Goal: Find specific page/section: Find specific page/section

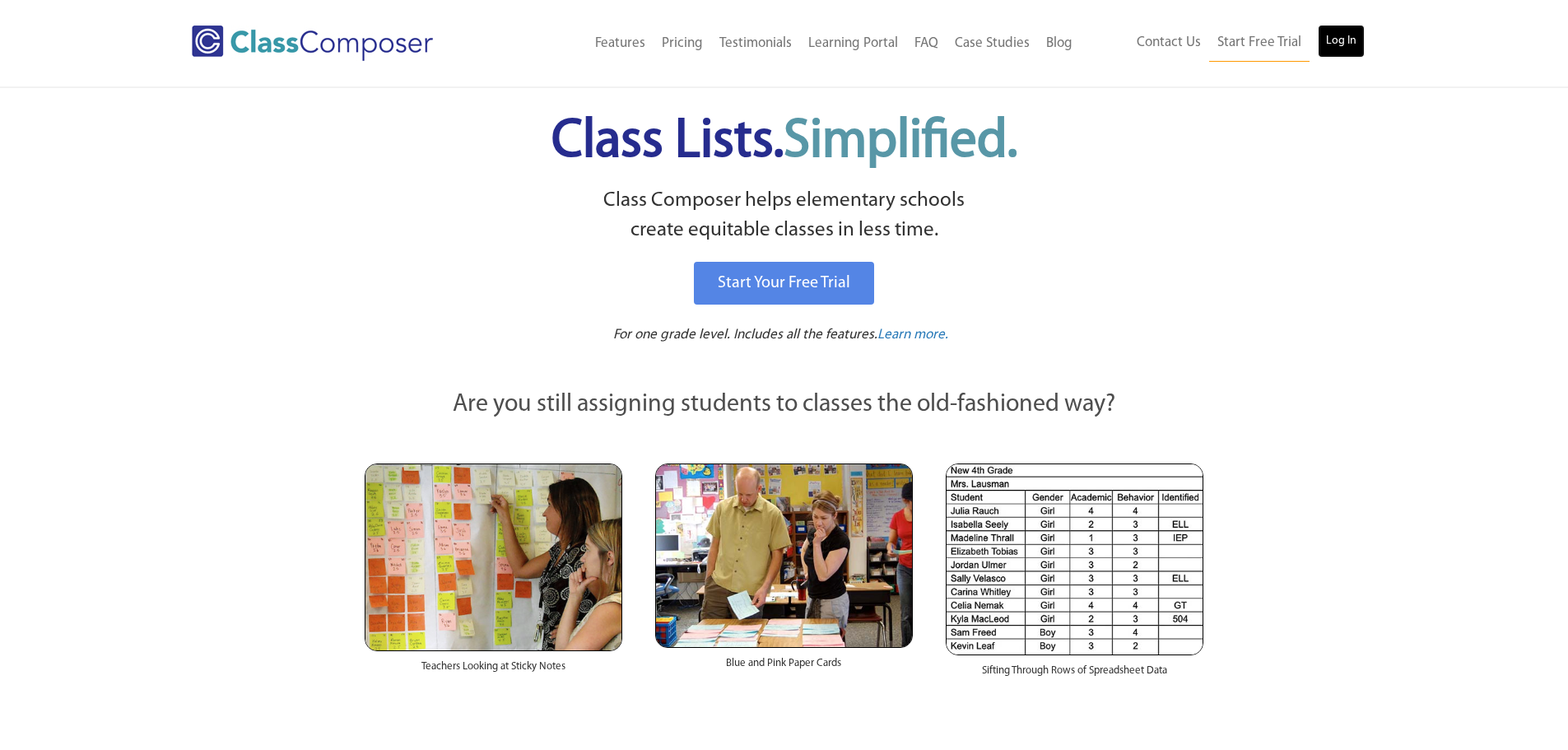
click at [1326, 46] on link "Log In" at bounding box center [1341, 41] width 47 height 33
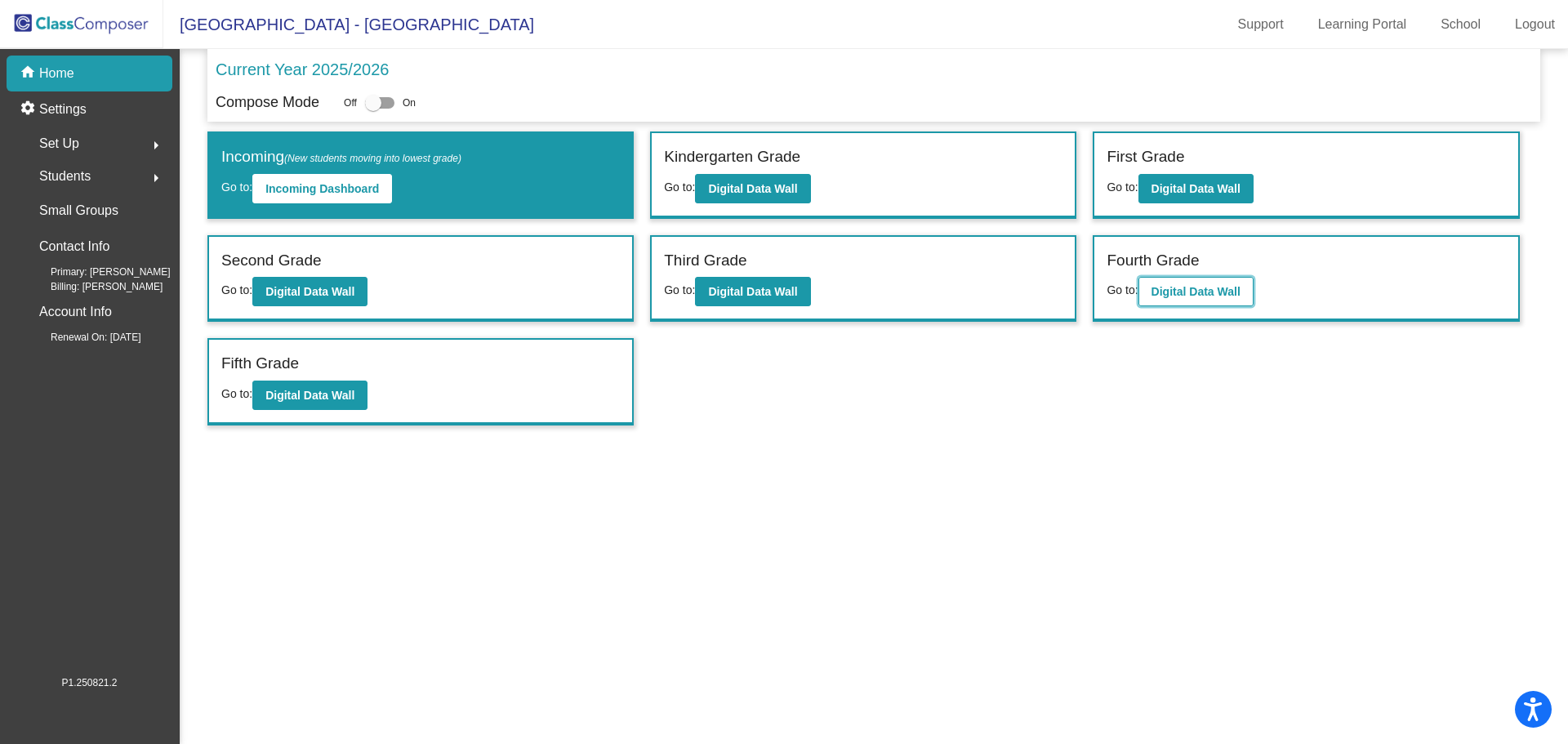
click at [1203, 289] on b "Digital Data Wall" at bounding box center [1196, 292] width 89 height 13
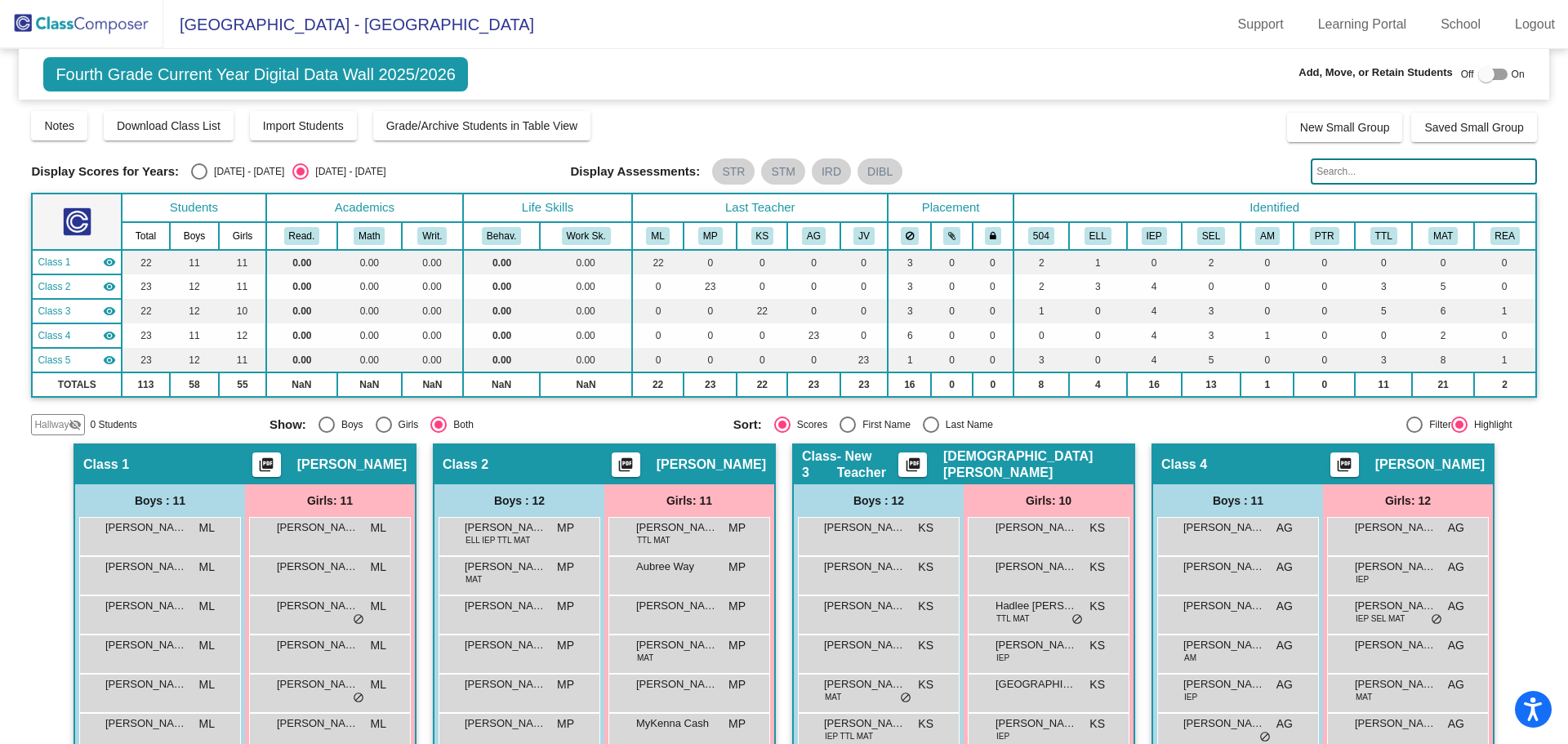
click at [1353, 173] on input "text" at bounding box center [1423, 171] width 225 height 26
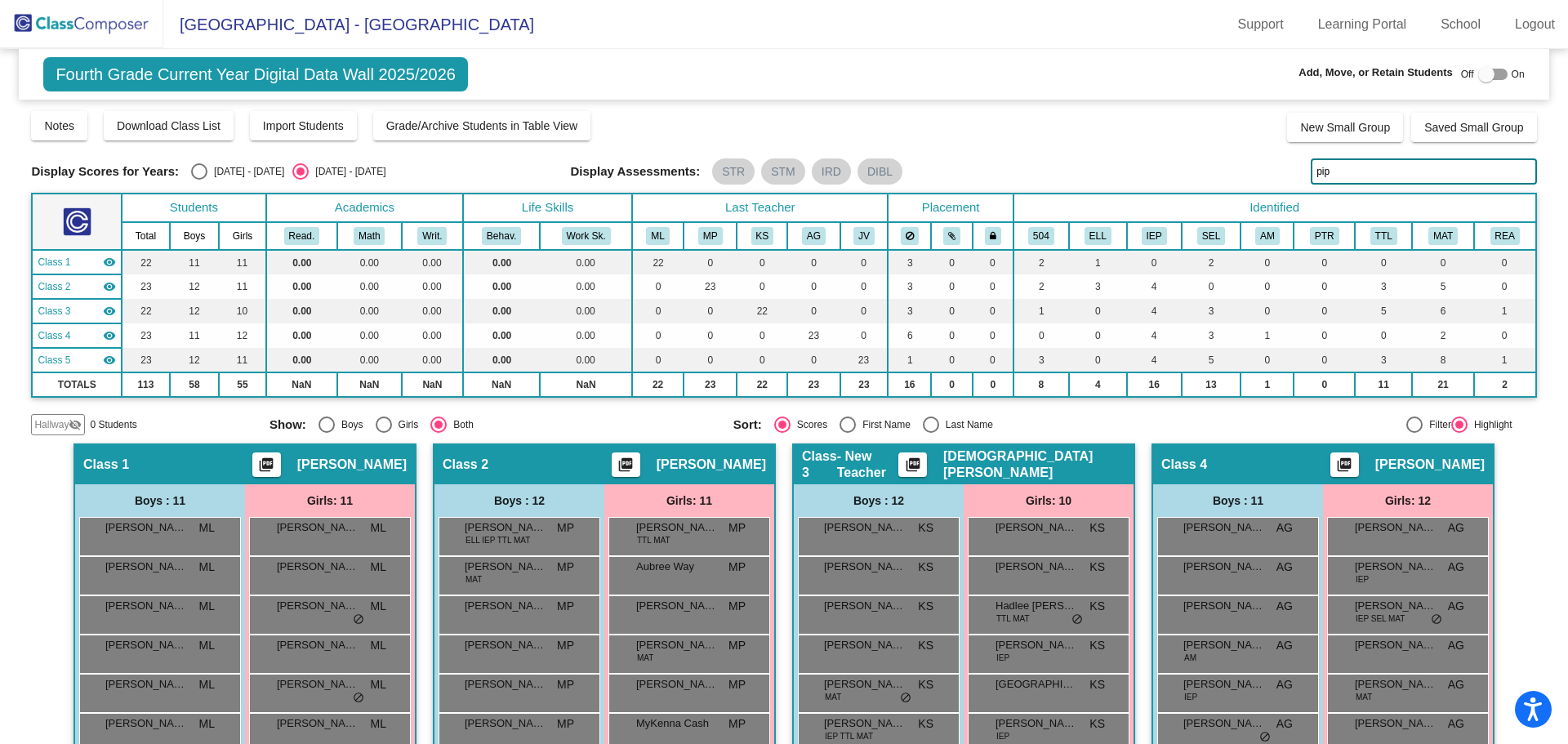
type input "pip"
